Goal: Information Seeking & Learning: Understand process/instructions

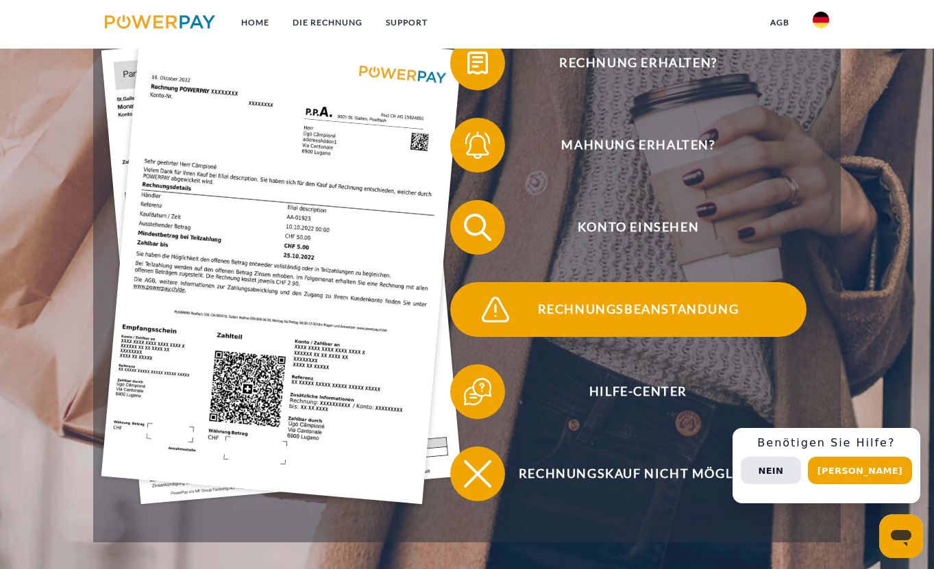
scroll to position [327, 0]
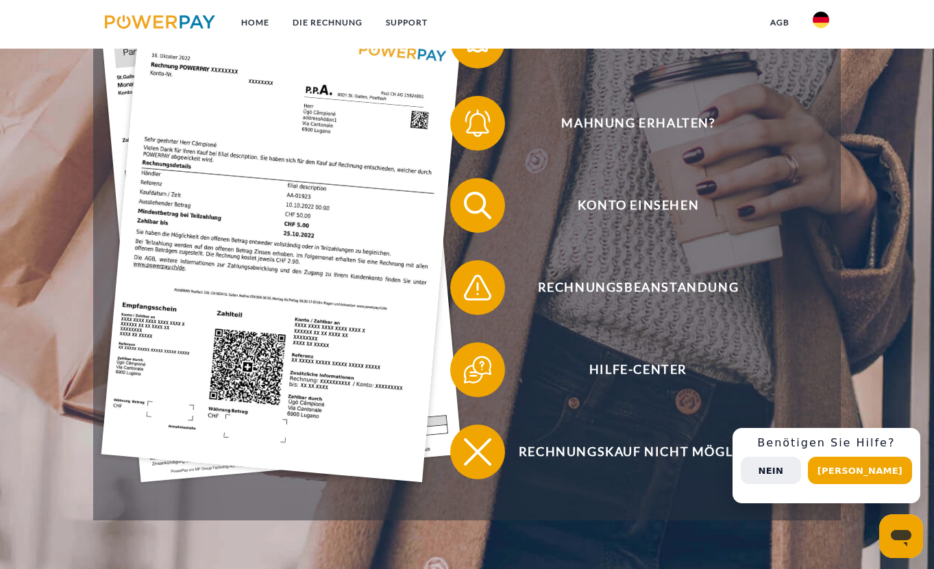
click at [801, 479] on button "Nein" at bounding box center [771, 470] width 60 height 27
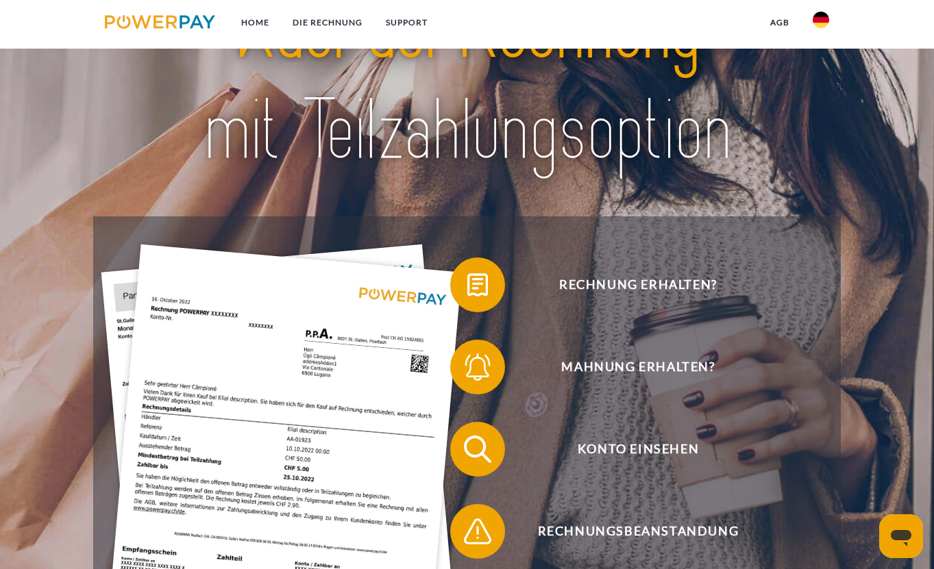
scroll to position [79, 0]
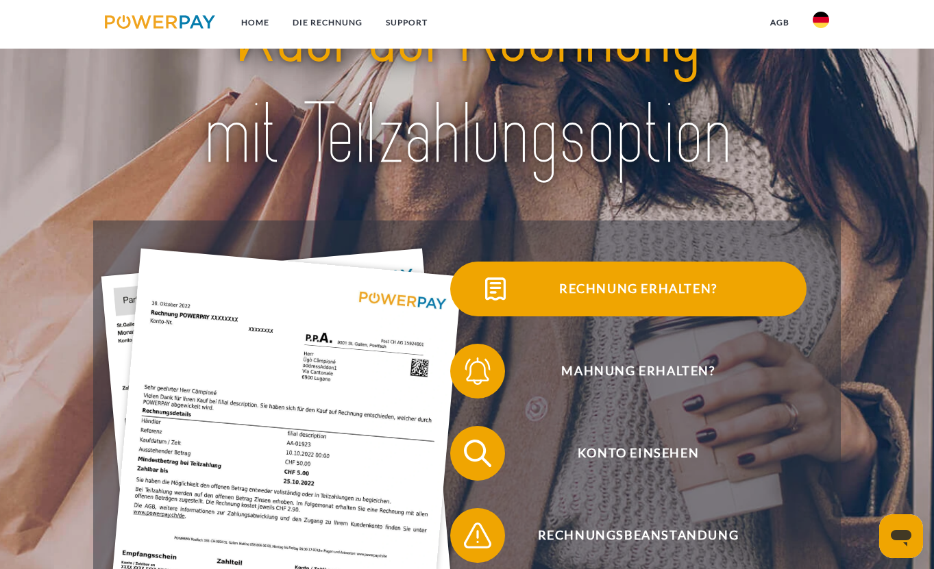
click at [640, 286] on span "Rechnung erhalten?" at bounding box center [638, 289] width 336 height 55
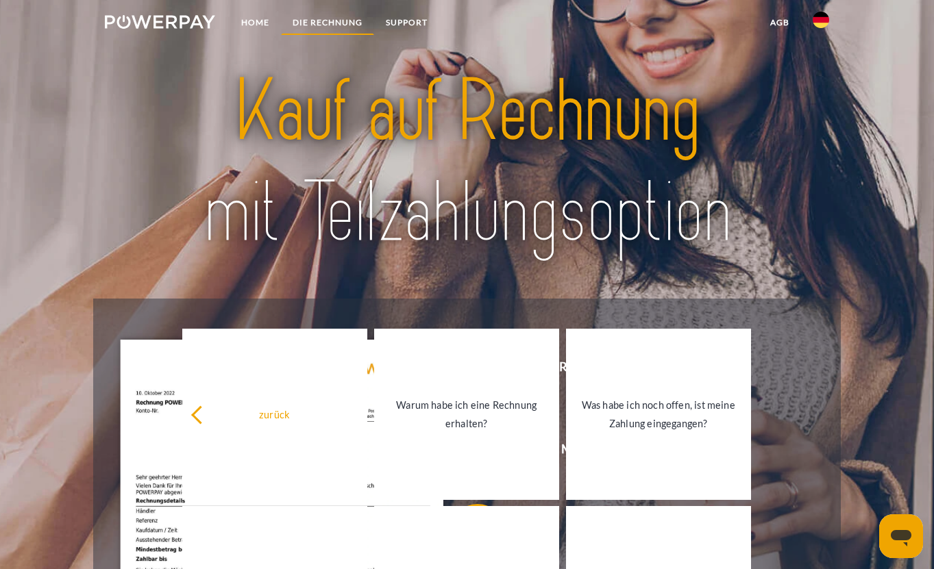
scroll to position [0, 0]
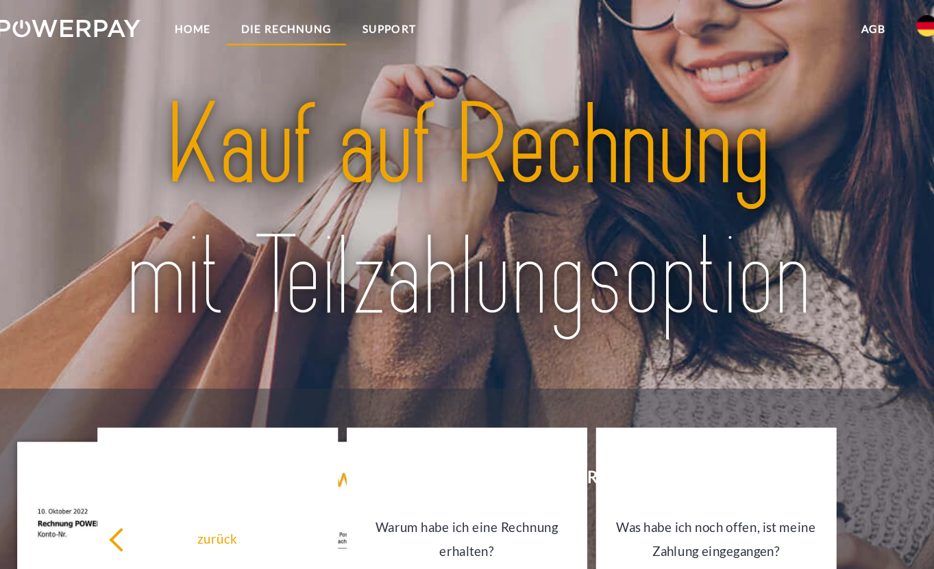
click at [281, 21] on link "DIE RECHNUNG" at bounding box center [327, 22] width 93 height 25
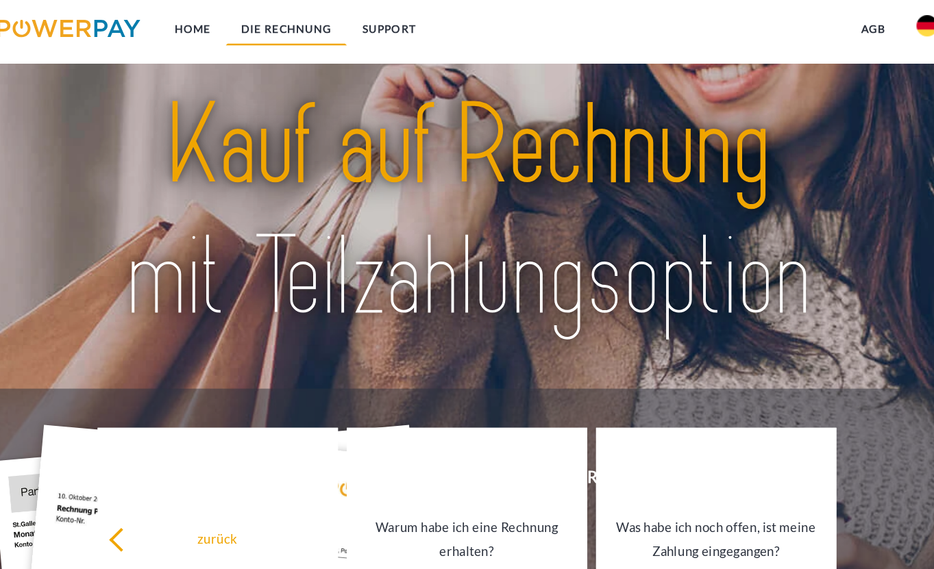
scroll to position [813, 0]
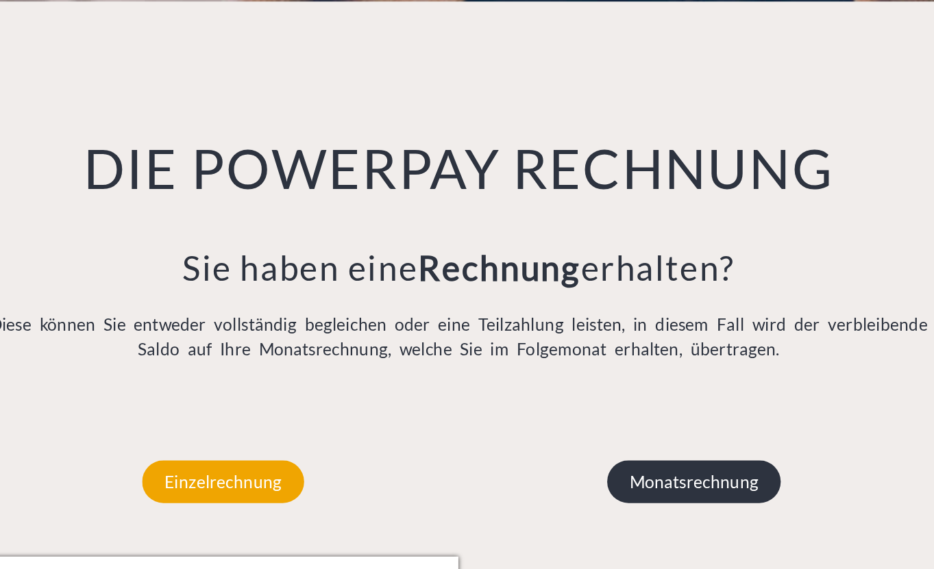
click at [582, 486] on p "Monatsrechnung" at bounding box center [649, 502] width 134 height 33
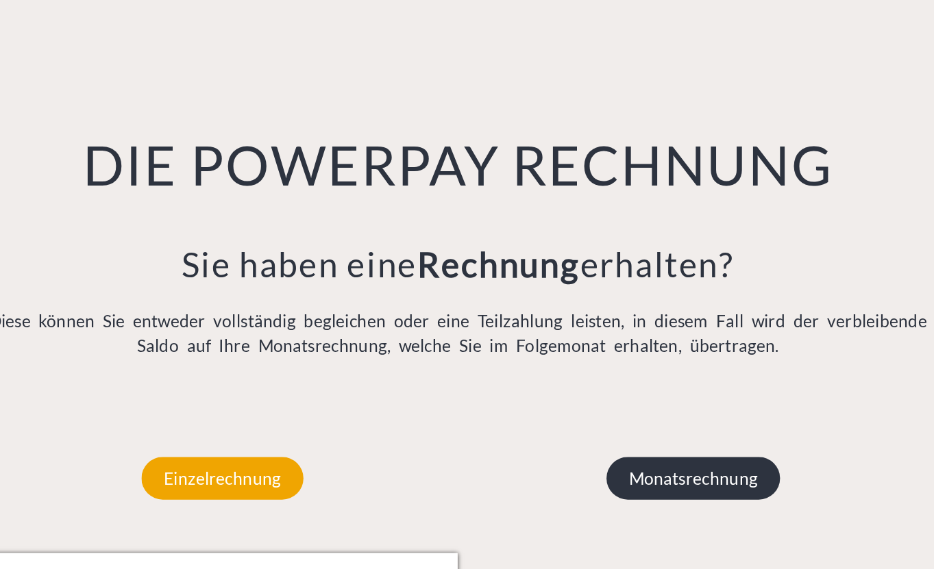
scroll to position [816, 0]
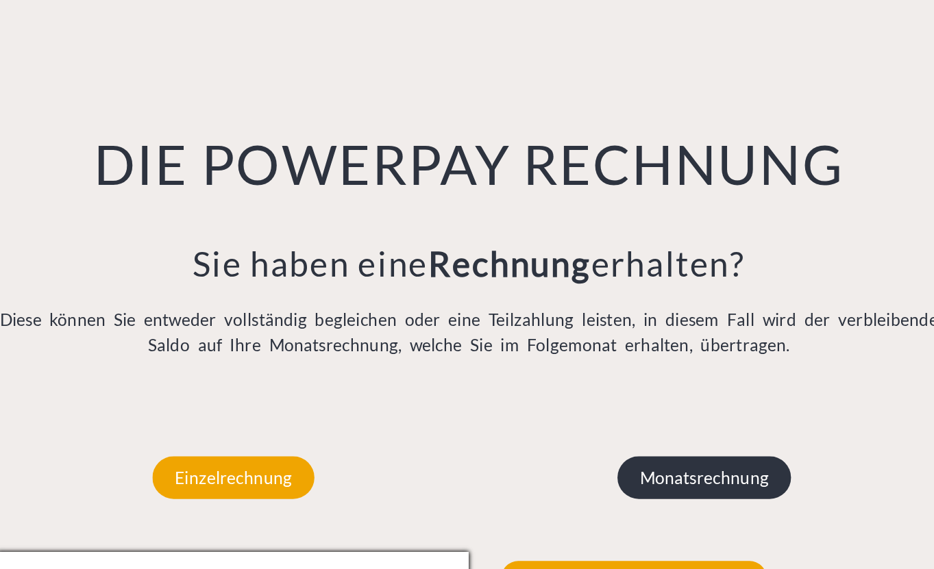
click at [582, 482] on p "Monatsrechnung" at bounding box center [649, 498] width 134 height 33
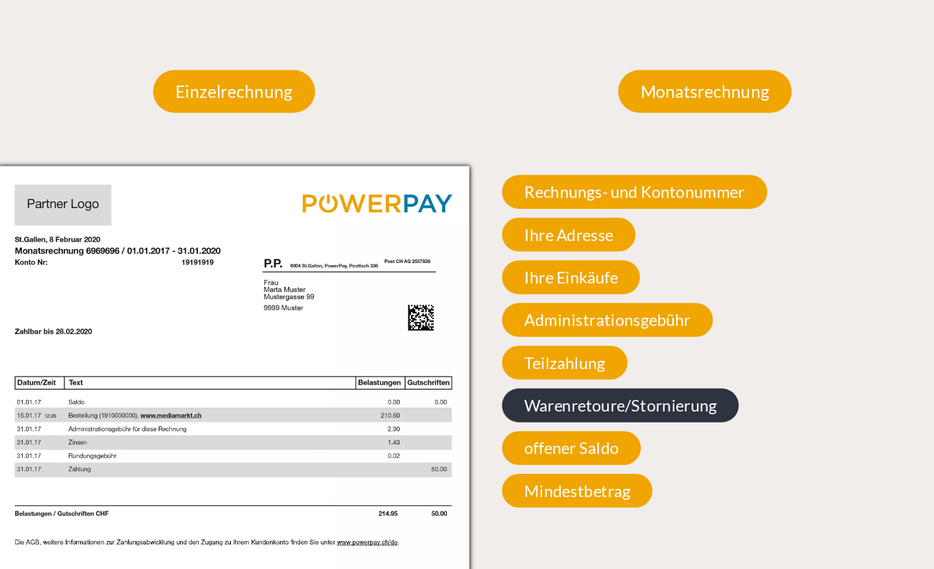
scroll to position [1113, 0]
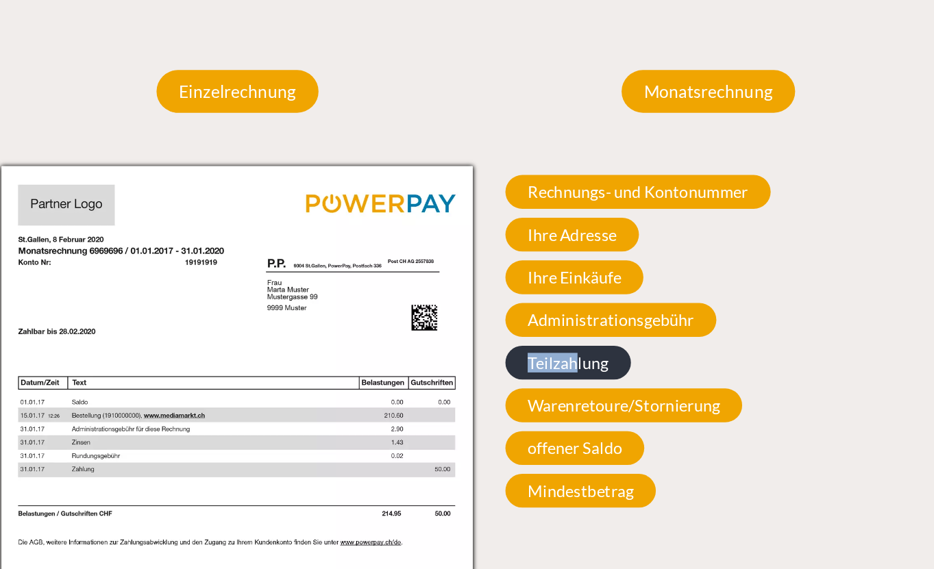
click at [492, 397] on span "Teilzahlung" at bounding box center [540, 410] width 97 height 26
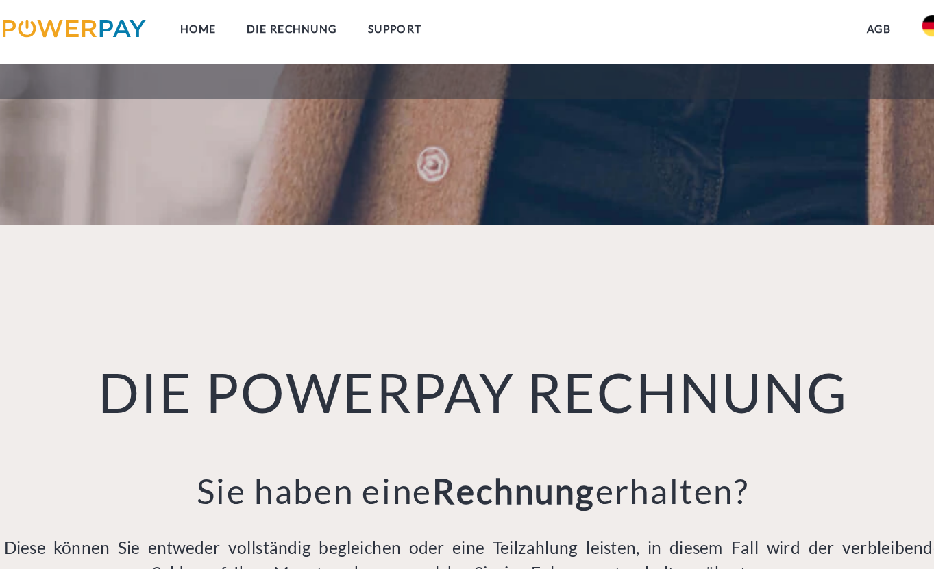
scroll to position [769, 0]
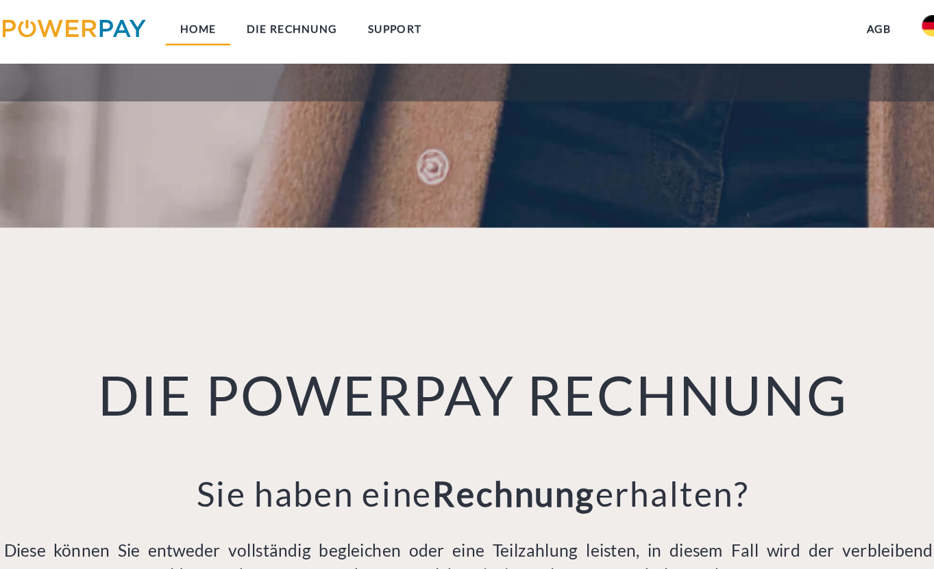
click at [230, 22] on link "Home" at bounding box center [255, 22] width 51 height 25
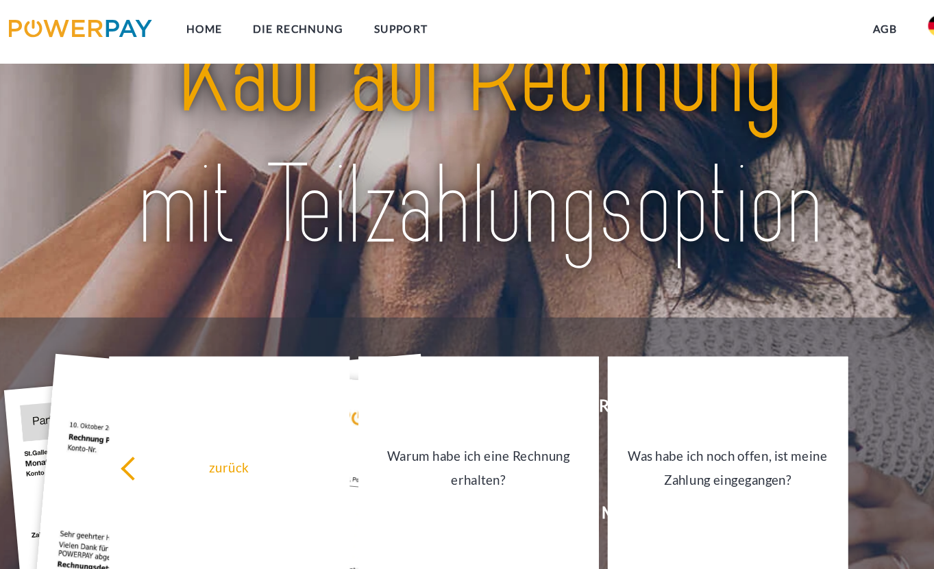
scroll to position [49, 0]
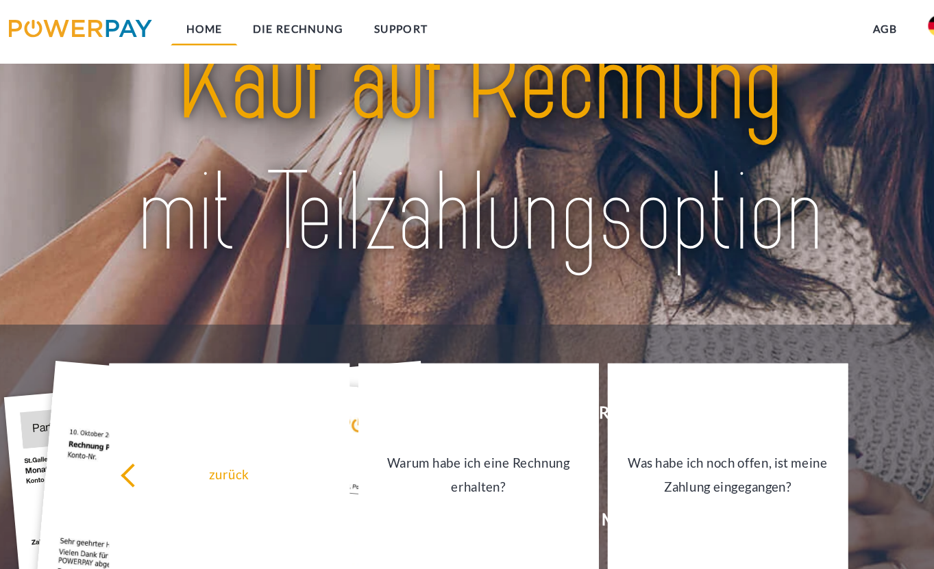
click at [230, 23] on link "Home" at bounding box center [255, 22] width 51 height 25
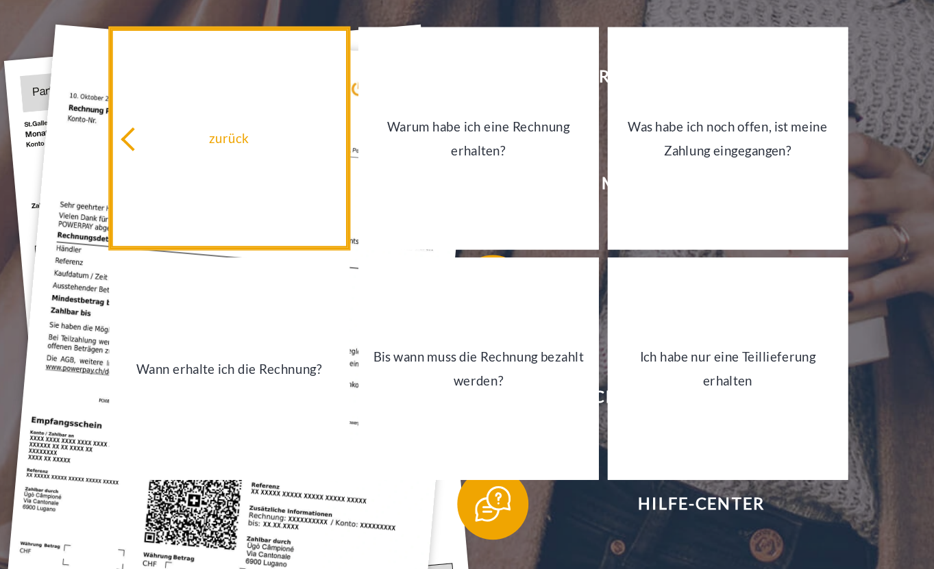
scroll to position [180, 0]
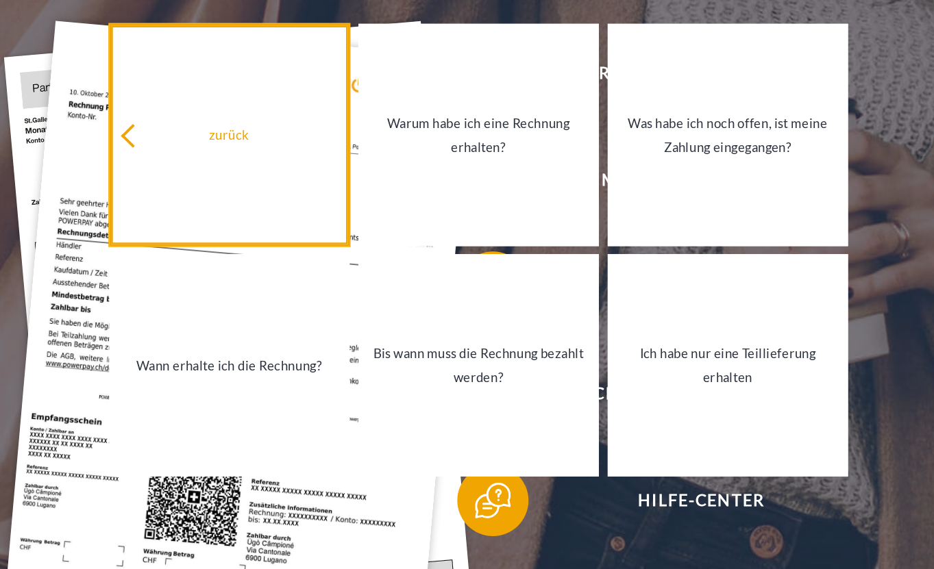
click at [191, 227] on icon at bounding box center [200, 236] width 18 height 18
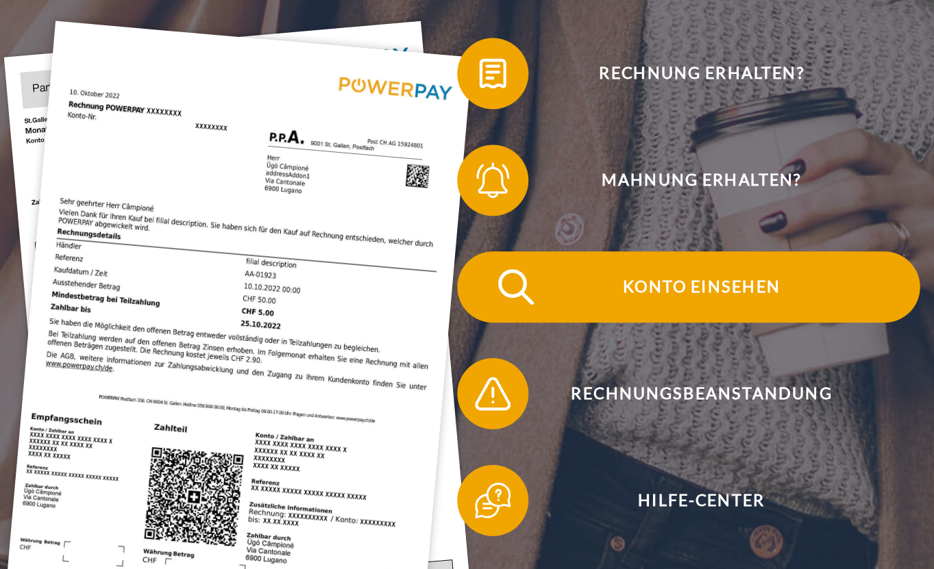
click at [523, 325] on span "Konto einsehen" at bounding box center [638, 352] width 336 height 55
